Goal: Task Accomplishment & Management: Use online tool/utility

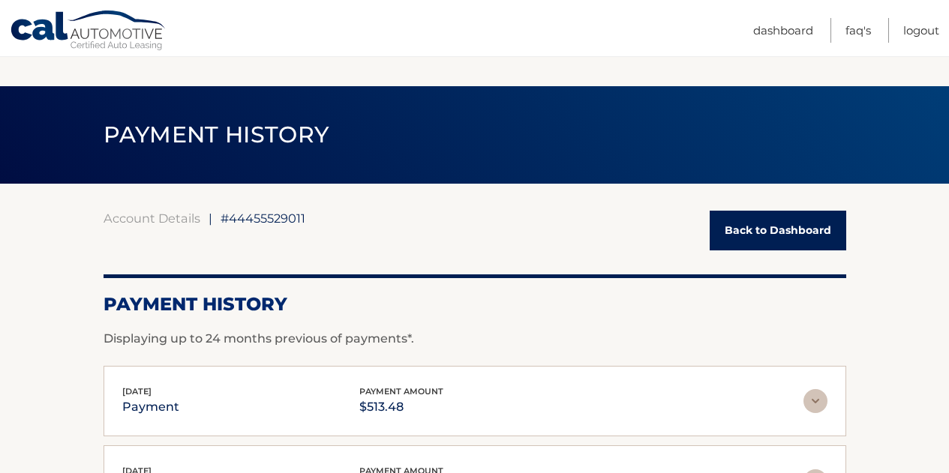
scroll to position [507, 0]
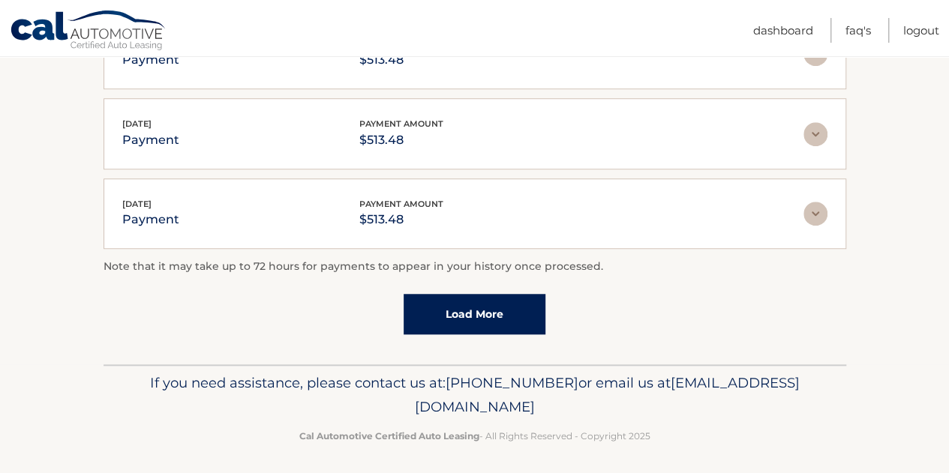
click at [104, 43] on link "Cal Automotive" at bounding box center [89, 32] width 158 height 44
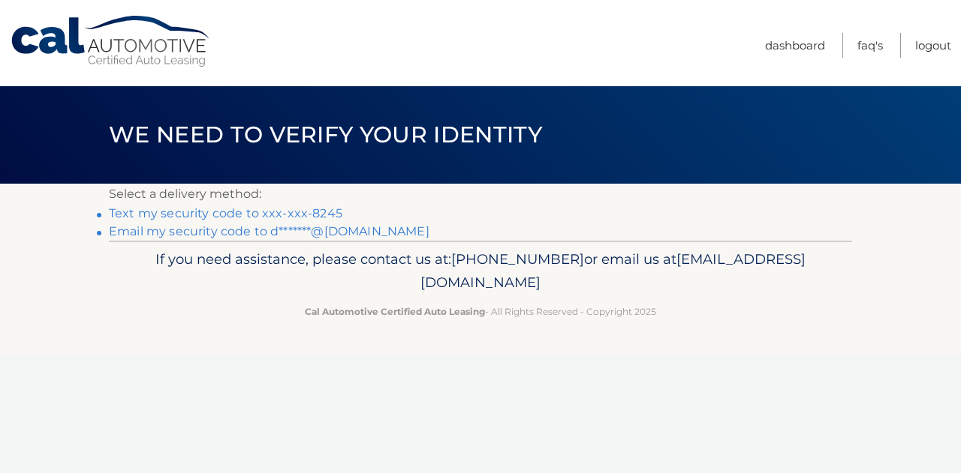
click at [293, 214] on link "Text my security code to xxx-xxx-8245" at bounding box center [225, 213] width 233 height 14
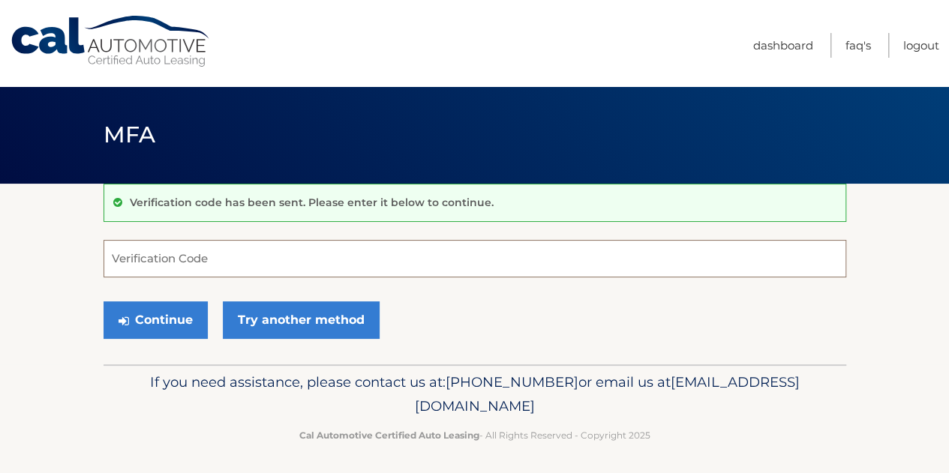
click at [326, 251] on input "Verification Code" at bounding box center [475, 259] width 743 height 38
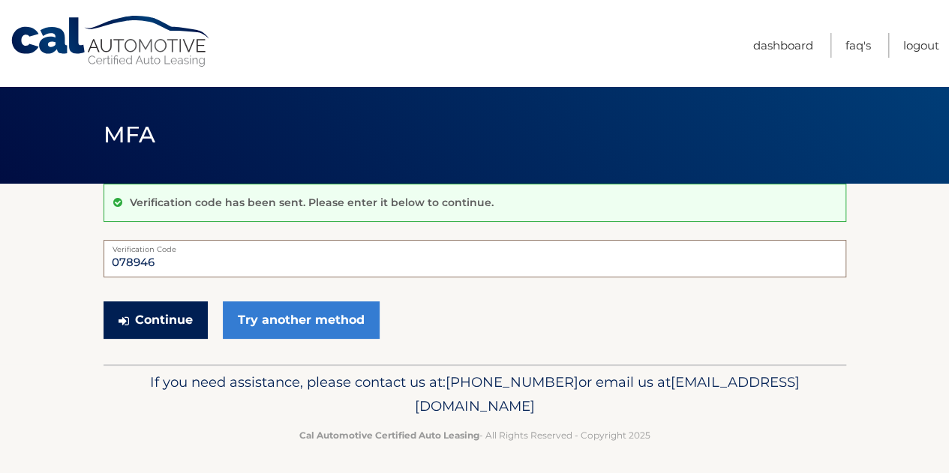
type input "078946"
click at [156, 320] on button "Continue" at bounding box center [156, 321] width 104 height 38
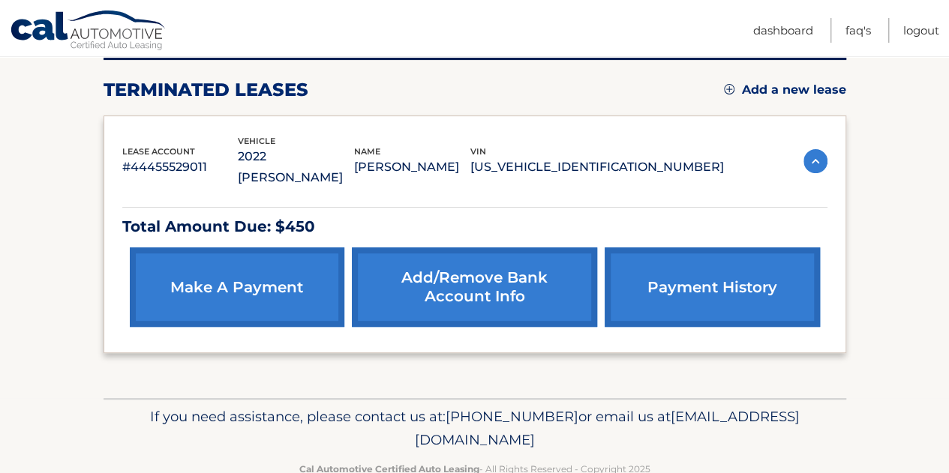
scroll to position [210, 0]
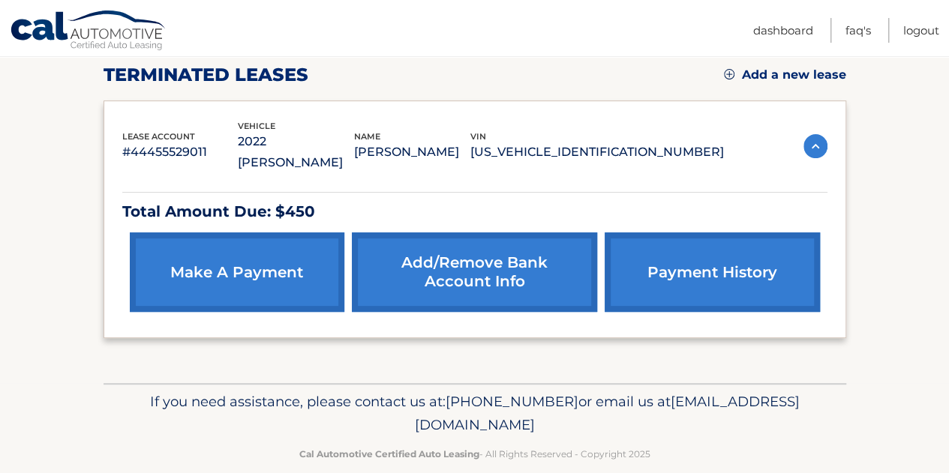
click at [312, 260] on link "make a payment" at bounding box center [237, 273] width 215 height 80
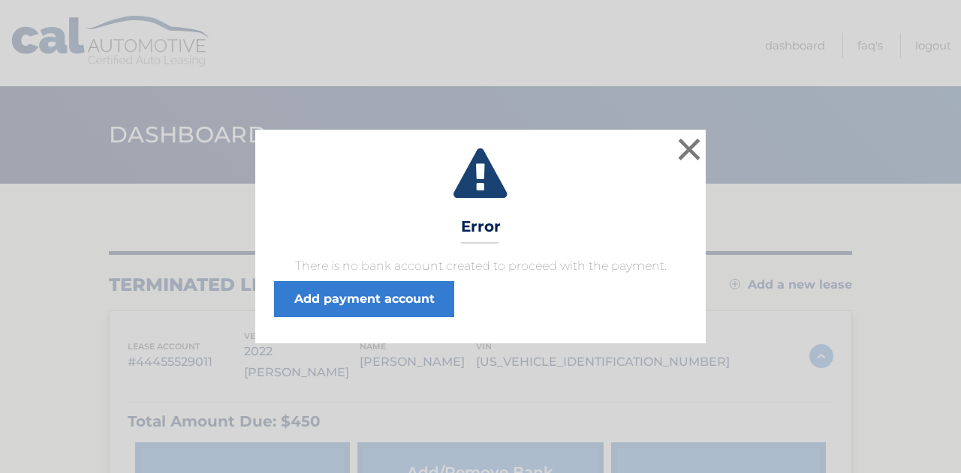
click at [377, 271] on p "There is no bank account created to proceed with the payment." at bounding box center [480, 266] width 413 height 18
click at [675, 149] on button "×" at bounding box center [689, 149] width 30 height 30
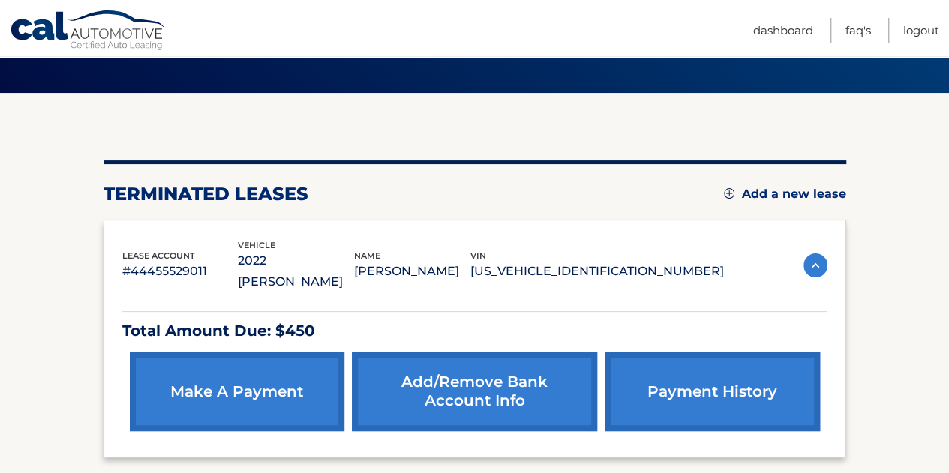
scroll to position [101, 0]
